Goal: Task Accomplishment & Management: Manage account settings

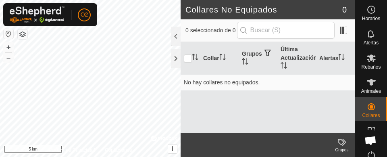
click at [11, 31] on button "button" at bounding box center [9, 34] width 10 height 10
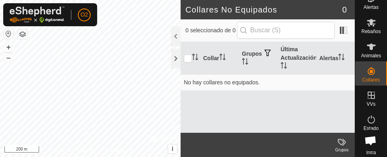
scroll to position [38, 0]
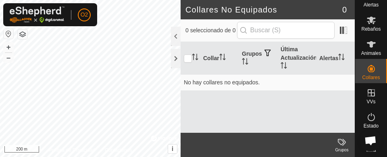
click at [372, 97] on es-virtualpaddocks-svg-icon at bounding box center [371, 92] width 15 height 13
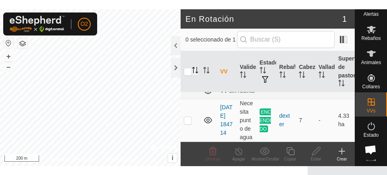
scroll to position [18, 0]
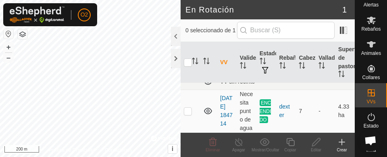
click at [367, 24] on icon at bounding box center [371, 20] width 10 height 10
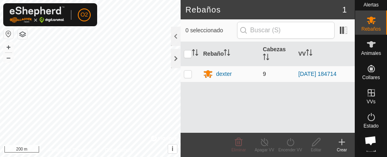
click at [189, 72] on p-checkbox at bounding box center [188, 74] width 8 height 6
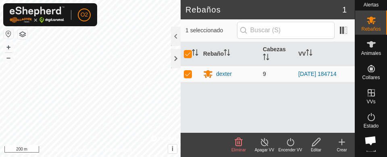
checkbox input "true"
click at [263, 145] on icon at bounding box center [264, 142] width 7 height 8
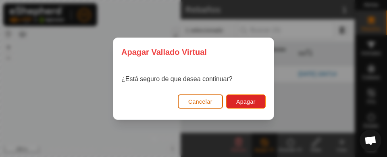
click at [203, 95] on button "Cancelar" at bounding box center [200, 101] width 45 height 14
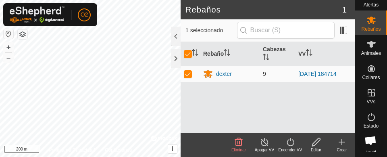
click at [192, 75] on td at bounding box center [190, 74] width 19 height 16
checkbox input "false"
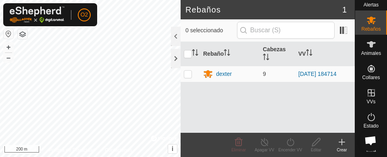
click at [364, 32] on div "Rebaños" at bounding box center [371, 22] width 32 height 24
click at [369, 27] on span "Rebaños" at bounding box center [370, 29] width 19 height 5
click at [189, 77] on p-checkbox at bounding box center [188, 74] width 8 height 6
checkbox input "true"
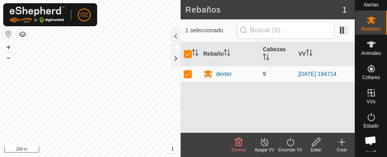
click at [189, 78] on td at bounding box center [190, 74] width 19 height 16
checkbox input "false"
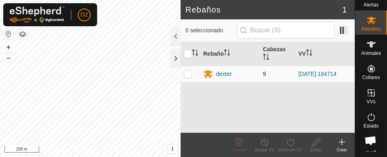
click at [186, 77] on td at bounding box center [190, 74] width 19 height 16
checkbox input "true"
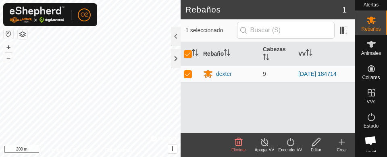
click at [293, 140] on icon at bounding box center [290, 142] width 7 height 8
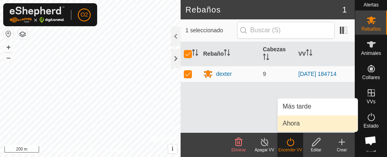
click at [303, 121] on link "Ahora" at bounding box center [318, 123] width 80 height 16
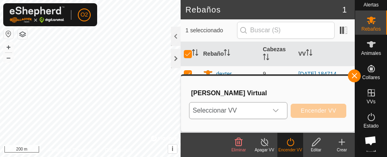
click at [276, 111] on icon "dropdown trigger" at bounding box center [276, 110] width 6 height 3
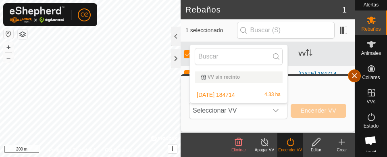
click at [351, 78] on span "button" at bounding box center [354, 76] width 6 height 6
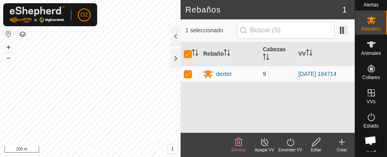
click at [265, 142] on icon at bounding box center [265, 142] width 10 height 10
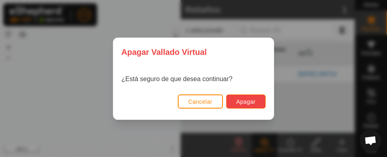
click at [253, 102] on span "Apagar" at bounding box center [245, 101] width 19 height 6
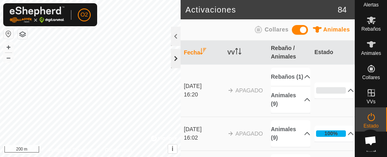
click at [176, 62] on div at bounding box center [176, 58] width 10 height 19
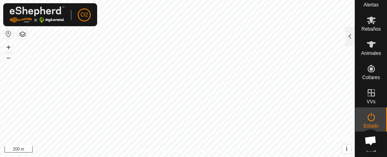
click at [370, 94] on icon at bounding box center [371, 93] width 10 height 10
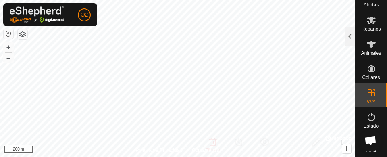
click at [368, 98] on es-virtualpaddocks-svg-icon at bounding box center [371, 92] width 15 height 13
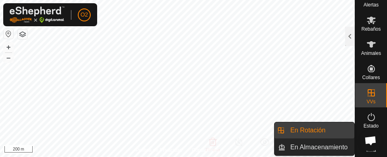
click at [310, 125] on span "En Rotación" at bounding box center [307, 130] width 35 height 10
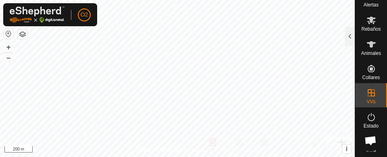
click at [370, 95] on icon at bounding box center [371, 93] width 10 height 10
click at [368, 95] on icon at bounding box center [371, 92] width 7 height 7
click at [376, 93] on div "VVs" at bounding box center [371, 95] width 32 height 24
click at [364, 95] on es-virtualpaddocks-svg-icon at bounding box center [371, 92] width 15 height 13
click at [368, 93] on icon at bounding box center [371, 92] width 7 height 7
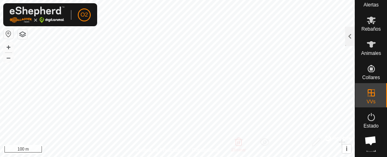
click at [366, 96] on icon at bounding box center [371, 93] width 10 height 10
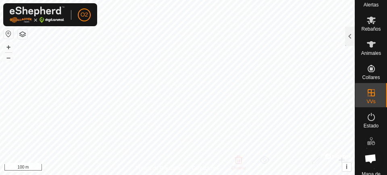
click at [368, 24] on icon at bounding box center [371, 20] width 10 height 10
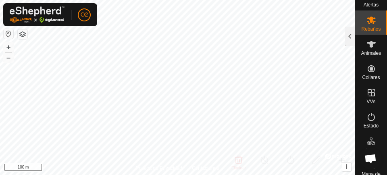
click at [366, 27] on span "Rebaños" at bounding box center [370, 29] width 19 height 5
click at [346, 40] on div at bounding box center [350, 36] width 10 height 19
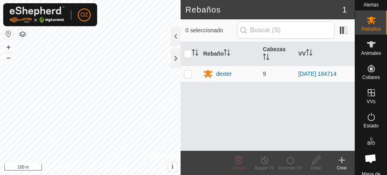
click at [368, 95] on icon at bounding box center [371, 92] width 7 height 7
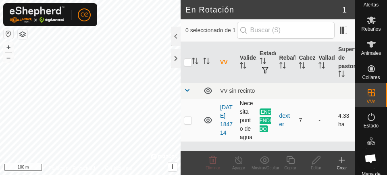
click at [187, 121] on p-checkbox at bounding box center [188, 120] width 8 height 6
checkbox input "true"
click at [238, 156] on line at bounding box center [238, 160] width 6 height 6
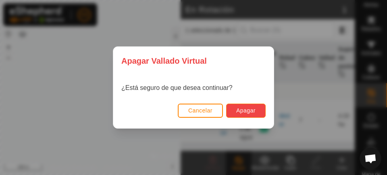
click at [252, 114] on button "Apagar" at bounding box center [245, 111] width 39 height 14
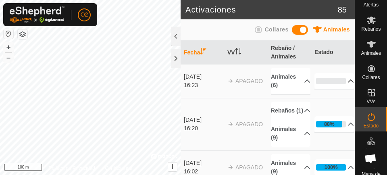
click at [347, 84] on icon at bounding box center [350, 81] width 6 height 6
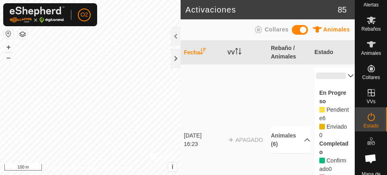
click at [347, 77] on icon at bounding box center [350, 76] width 6 height 6
